Goal: Check status: Check status

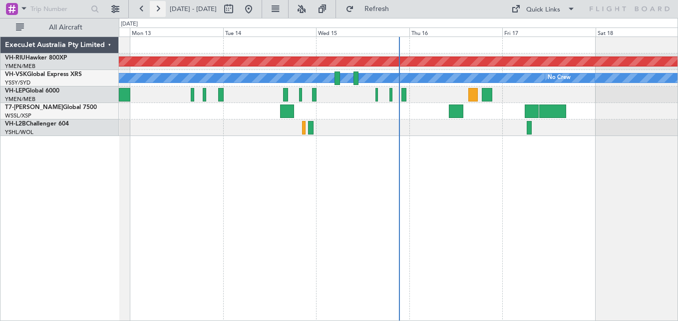
click at [157, 7] on button at bounding box center [158, 9] width 16 height 16
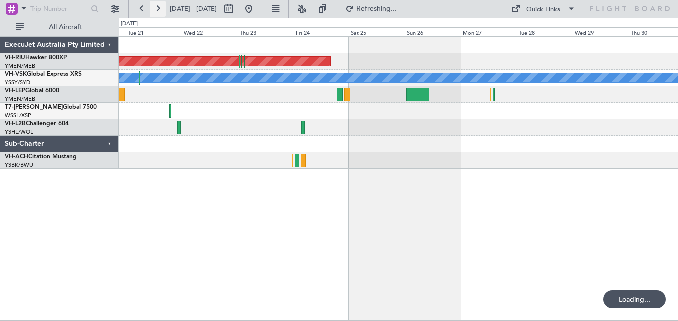
click at [157, 7] on button at bounding box center [158, 9] width 16 height 16
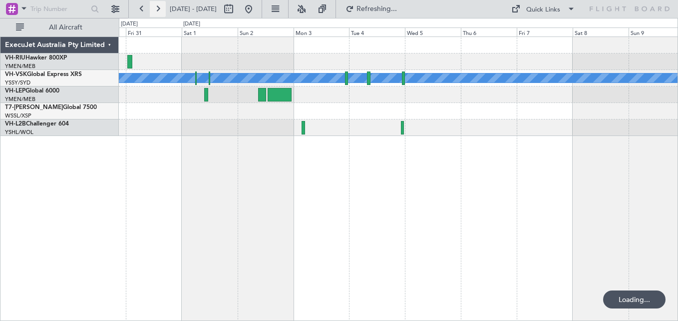
click at [157, 7] on button at bounding box center [158, 9] width 16 height 16
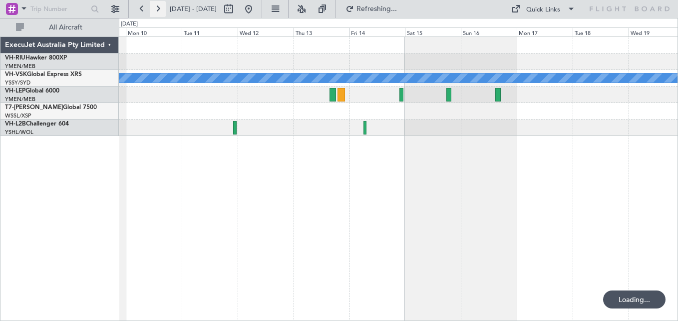
click at [157, 7] on button at bounding box center [158, 9] width 16 height 16
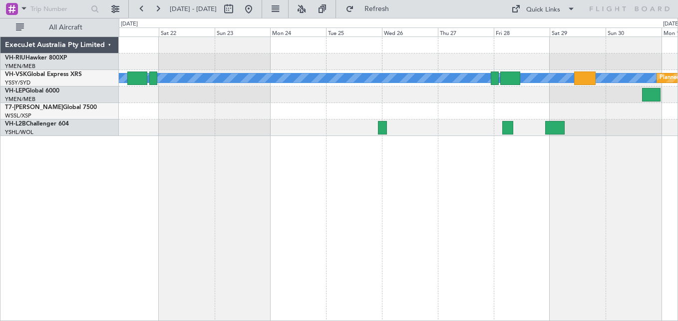
click at [356, 113] on div at bounding box center [398, 111] width 559 height 16
click at [140, 4] on button at bounding box center [142, 9] width 16 height 16
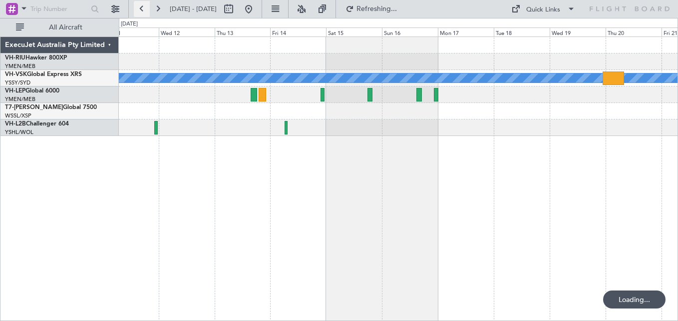
click at [140, 4] on button at bounding box center [142, 9] width 16 height 16
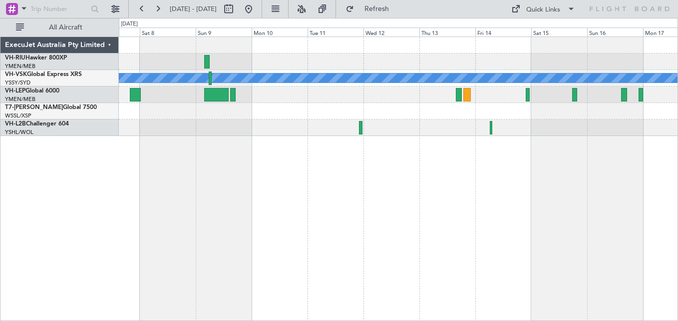
click at [331, 119] on div "[PERSON_NAME]" at bounding box center [398, 86] width 559 height 99
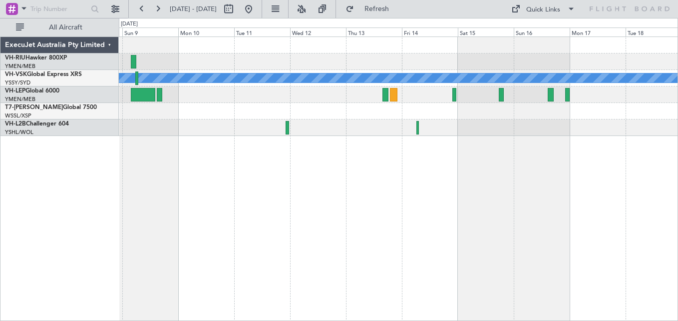
click at [476, 125] on div at bounding box center [398, 127] width 559 height 16
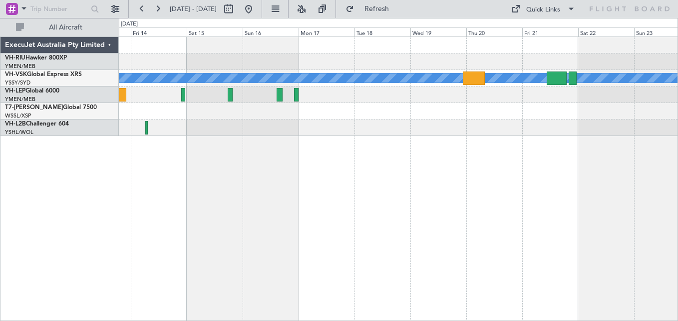
click at [360, 110] on div at bounding box center [398, 111] width 559 height 16
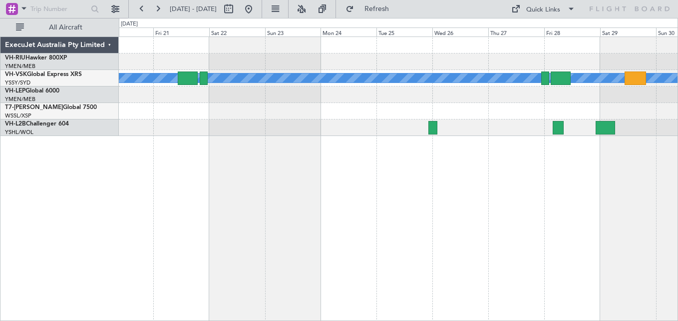
click at [195, 122] on div at bounding box center [398, 127] width 559 height 16
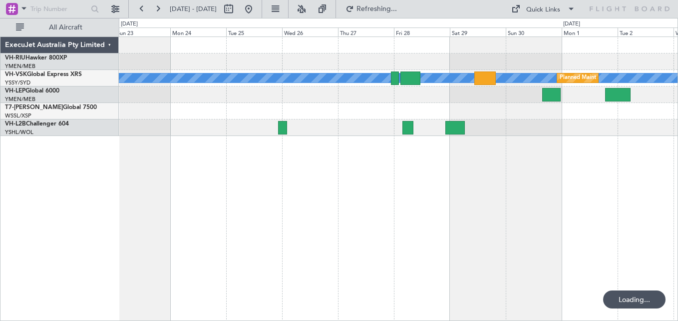
click at [398, 175] on div "[PERSON_NAME] Planned Maint Sydney ([PERSON_NAME] Intl)" at bounding box center [399, 178] width 560 height 284
